Goal: Task Accomplishment & Management: Use online tool/utility

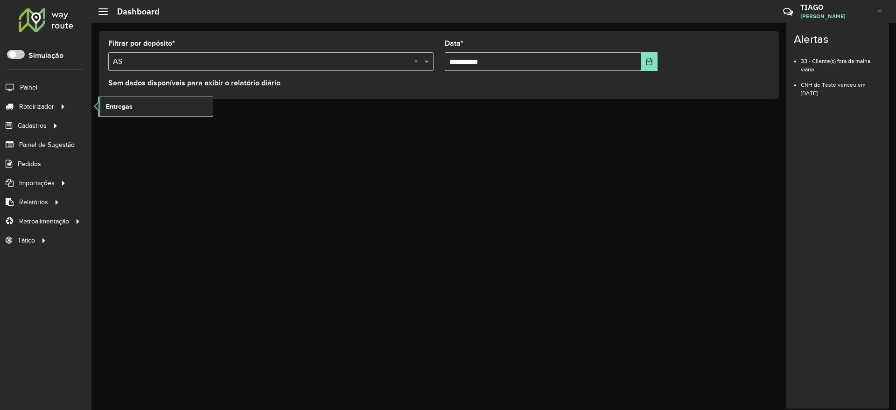
click at [118, 106] on span "Entregas" at bounding box center [119, 107] width 27 height 10
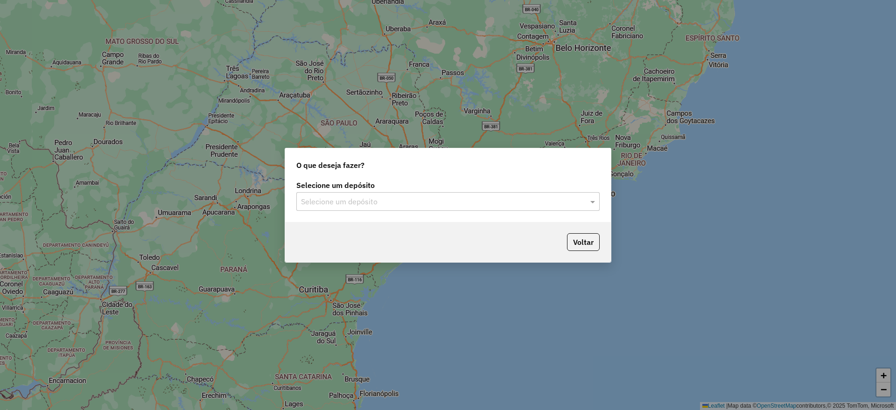
click at [355, 201] on input "text" at bounding box center [438, 202] width 275 height 11
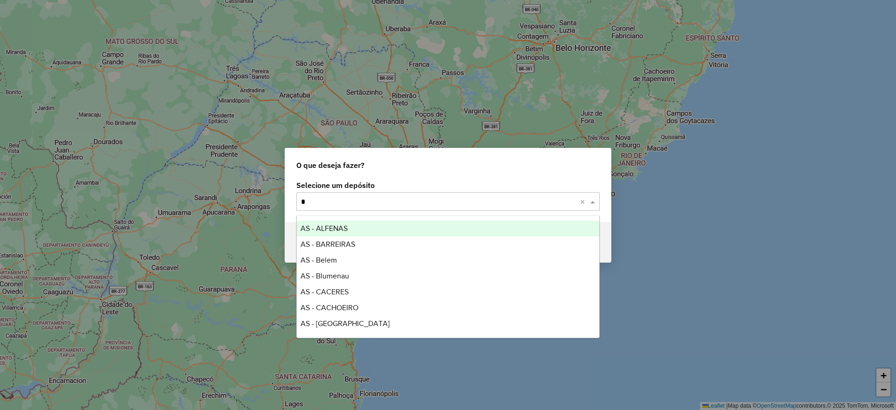
type input "**"
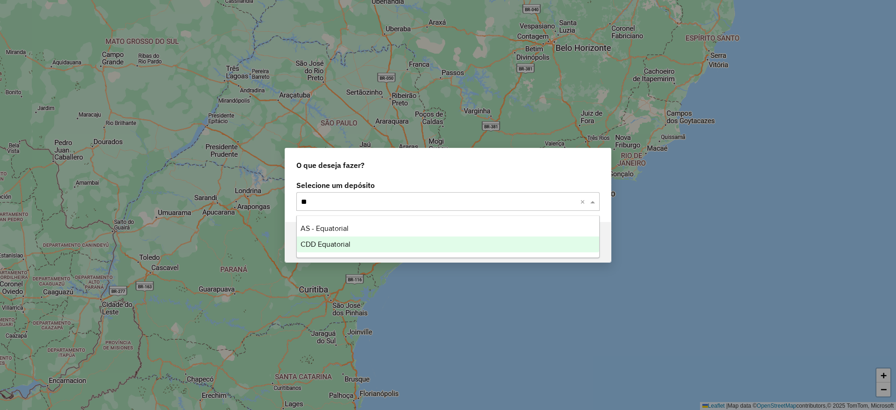
click at [339, 243] on span "CDD Equatorial" at bounding box center [326, 244] width 50 height 8
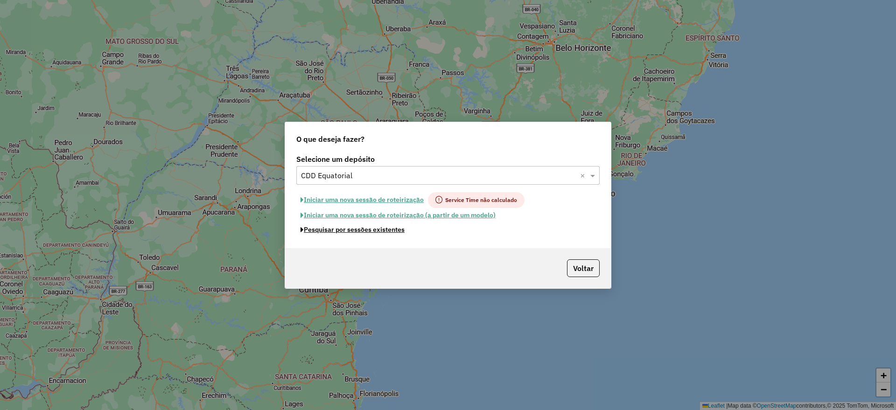
click at [340, 229] on button "Pesquisar por sessões existentes" at bounding box center [352, 230] width 112 height 14
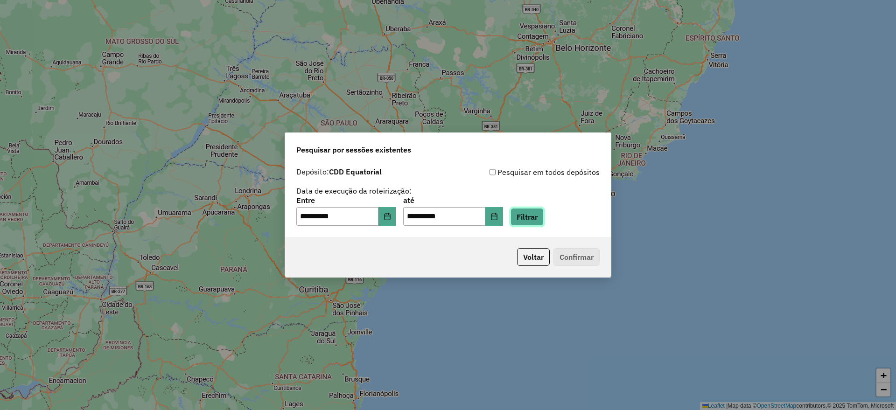
click at [544, 219] on button "Filtrar" at bounding box center [527, 217] width 33 height 18
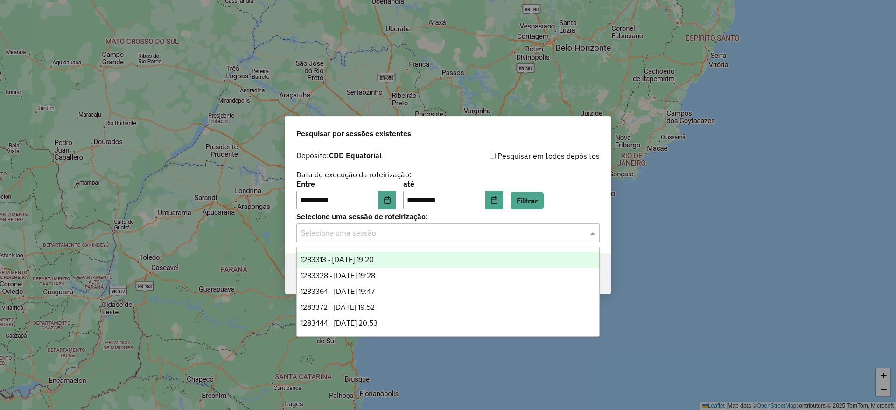
click at [386, 233] on input "text" at bounding box center [438, 233] width 275 height 11
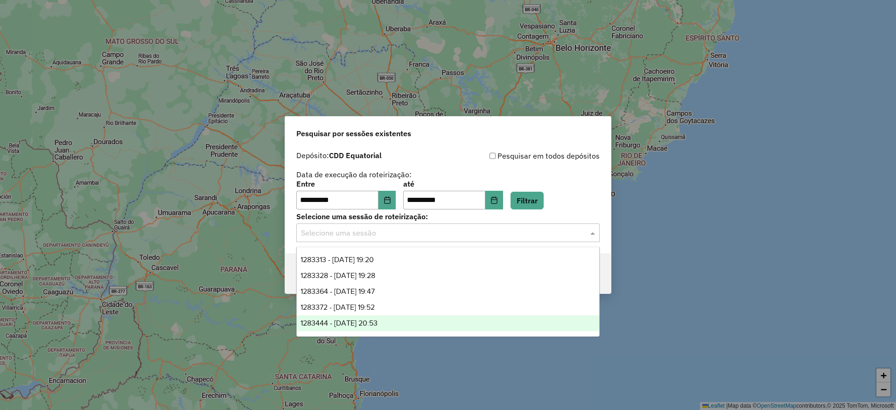
click at [376, 321] on span "1283444 - [DATE] 20:53" at bounding box center [339, 323] width 77 height 8
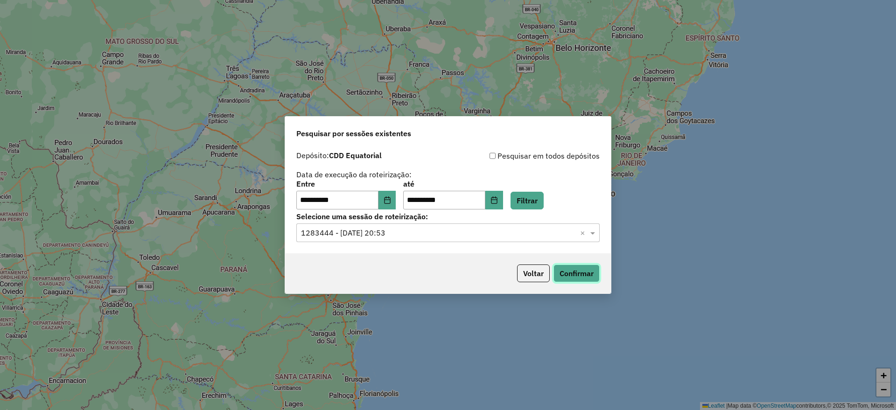
click at [569, 274] on button "Confirmar" at bounding box center [577, 274] width 46 height 18
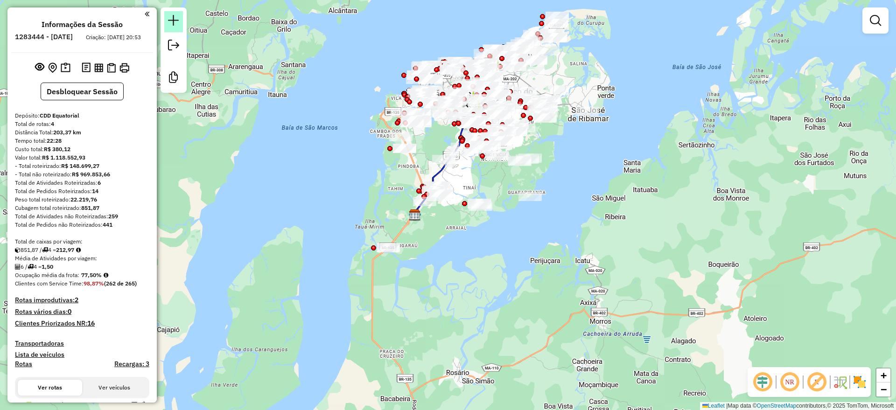
click at [175, 19] on em at bounding box center [173, 20] width 11 height 11
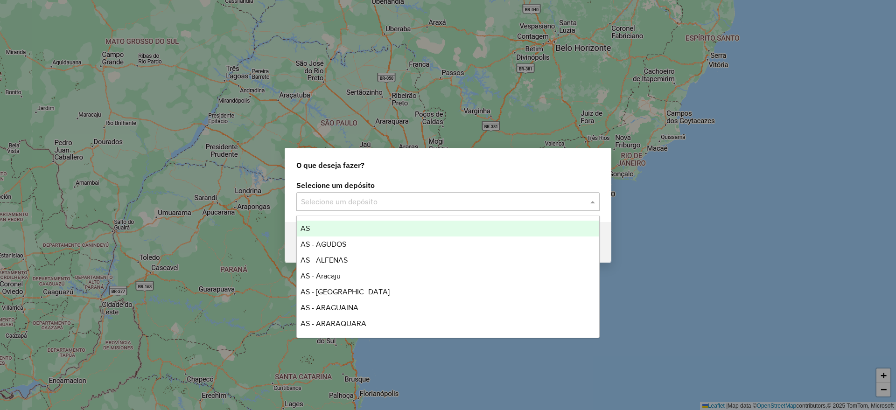
click at [393, 202] on input "text" at bounding box center [438, 202] width 275 height 11
type input "**"
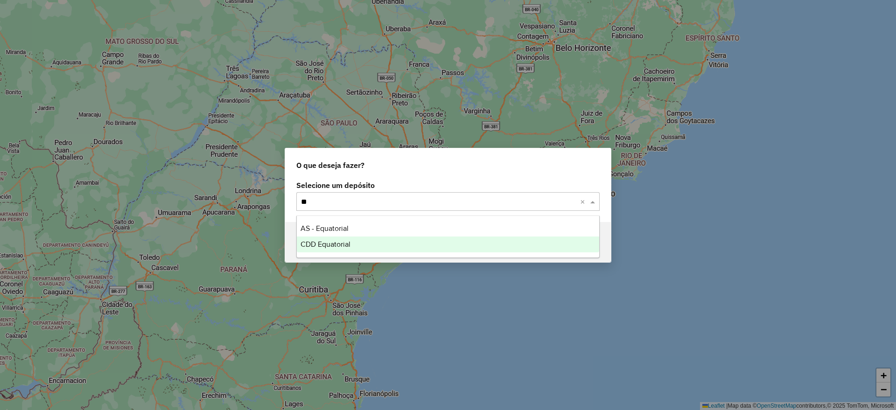
click at [356, 238] on div "CDD Equatorial" at bounding box center [448, 245] width 302 height 16
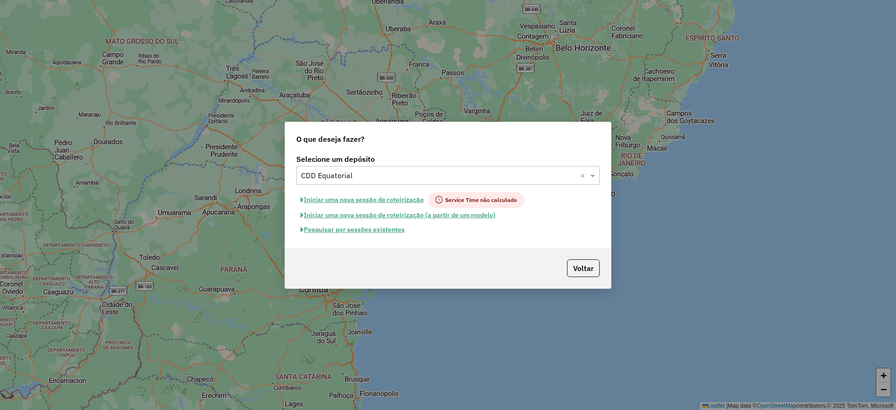
click at [354, 229] on button "Pesquisar por sessões existentes" at bounding box center [352, 230] width 112 height 14
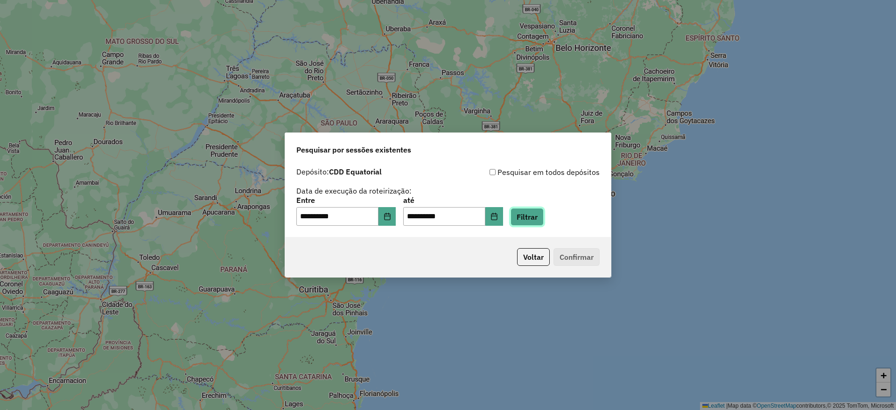
click at [543, 219] on button "Filtrar" at bounding box center [527, 217] width 33 height 18
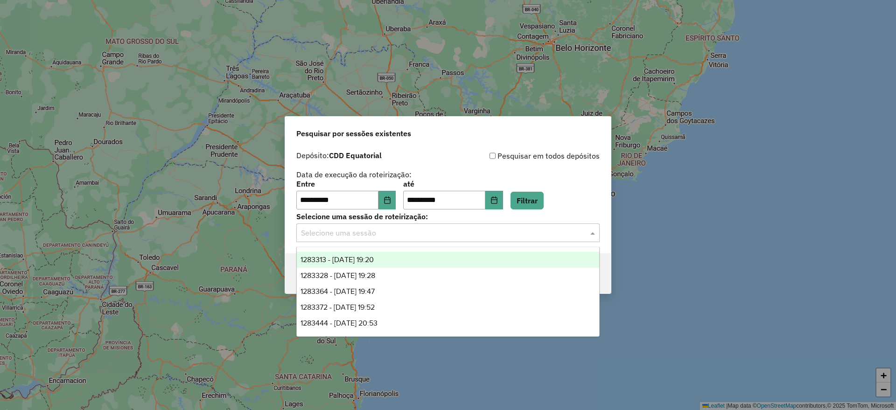
click at [391, 235] on input "text" at bounding box center [438, 233] width 275 height 11
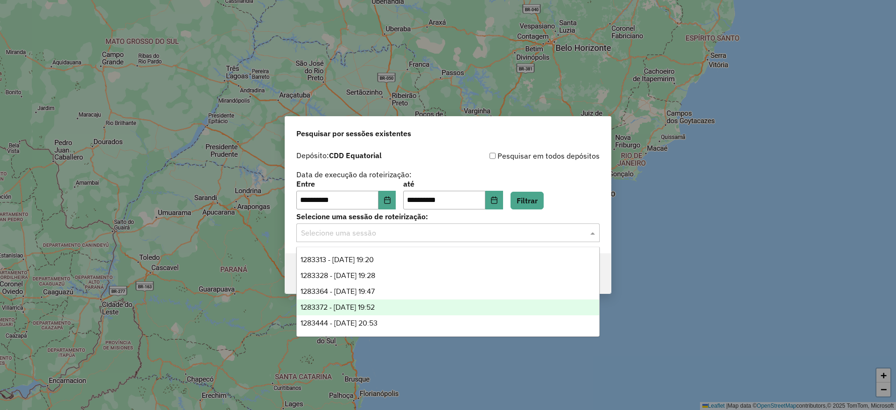
click at [363, 309] on span "1283372 - [DATE] 19:52" at bounding box center [338, 307] width 74 height 8
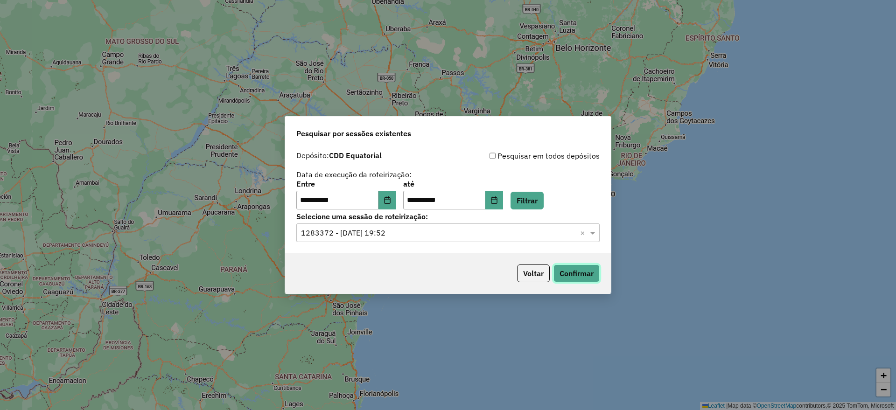
click at [570, 268] on button "Confirmar" at bounding box center [577, 274] width 46 height 18
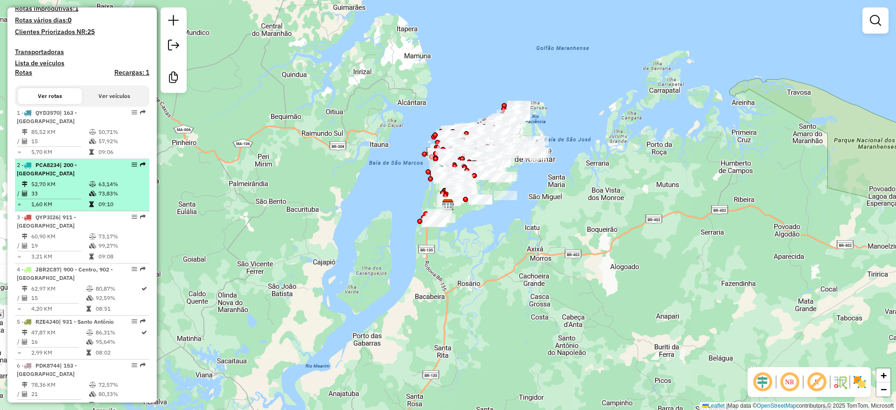
scroll to position [467, 0]
